Goal: Task Accomplishment & Management: Use online tool/utility

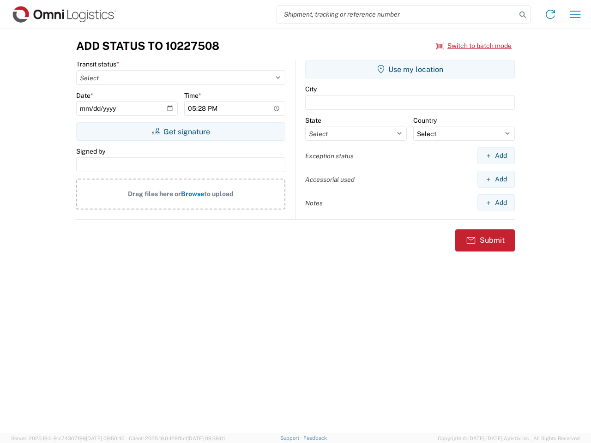
click at [397, 14] on input "search" at bounding box center [396, 15] width 239 height 18
click at [523, 15] on icon at bounding box center [522, 14] width 13 height 13
click at [551, 14] on icon at bounding box center [550, 14] width 15 height 15
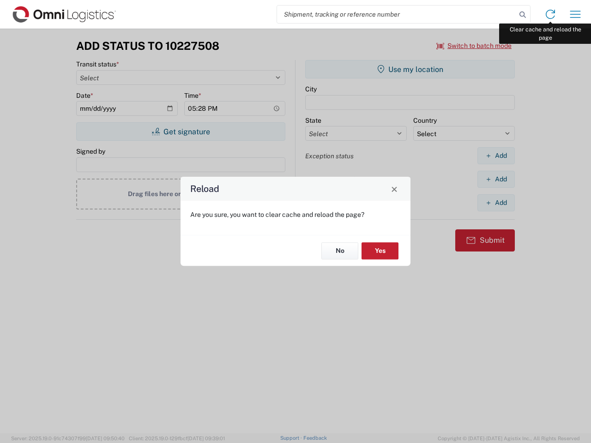
click at [575, 14] on div "Reload Are you sure, you want to clear cache and reload the page? No Yes" at bounding box center [295, 221] width 591 height 443
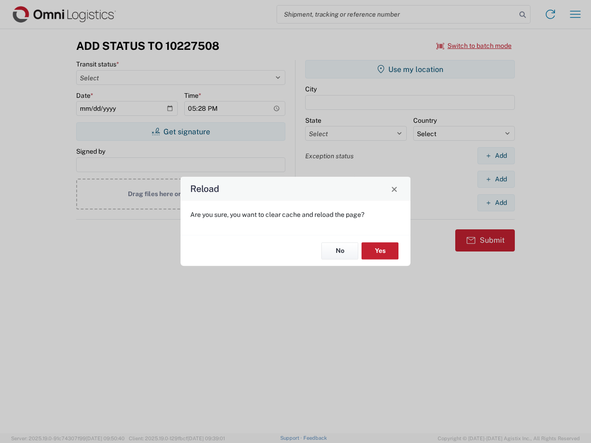
click at [474, 46] on div "Reload Are you sure, you want to clear cache and reload the page? No Yes" at bounding box center [295, 221] width 591 height 443
click at [181, 132] on div "Reload Are you sure, you want to clear cache and reload the page? No Yes" at bounding box center [295, 221] width 591 height 443
click at [410, 69] on div "Reload Are you sure, you want to clear cache and reload the page? No Yes" at bounding box center [295, 221] width 591 height 443
click at [496, 156] on div "Reload Are you sure, you want to clear cache and reload the page? No Yes" at bounding box center [295, 221] width 591 height 443
click at [496, 179] on div "Reload Are you sure, you want to clear cache and reload the page? No Yes" at bounding box center [295, 221] width 591 height 443
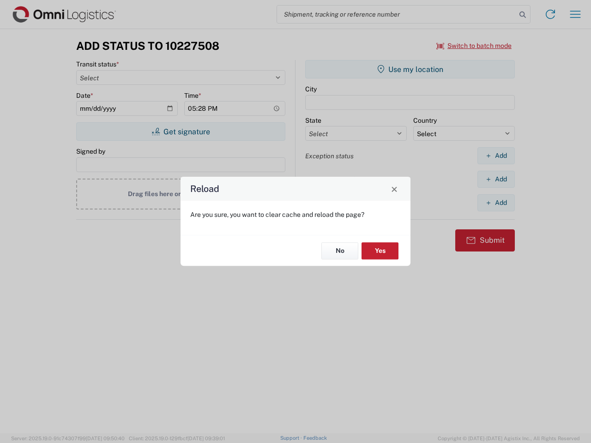
click at [496, 203] on div "Reload Are you sure, you want to clear cache and reload the page? No Yes" at bounding box center [295, 221] width 591 height 443
